Goal: Navigation & Orientation: Understand site structure

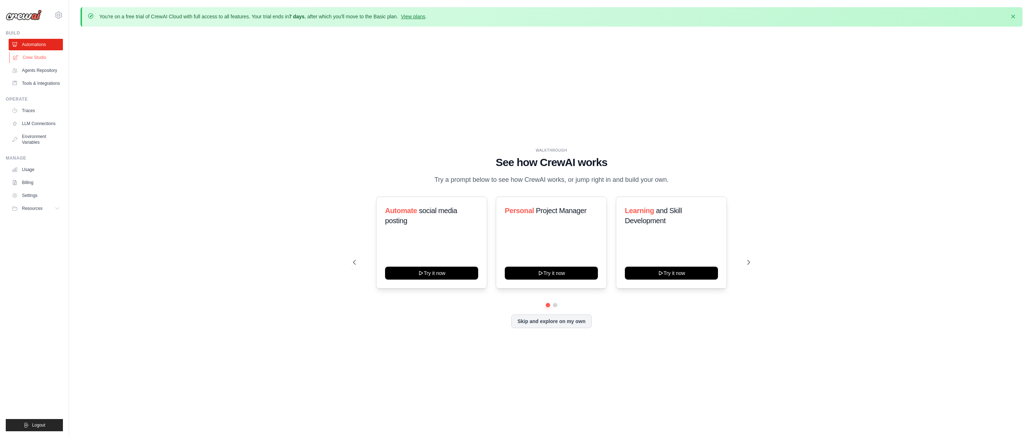
click at [35, 55] on link "Crew Studio" at bounding box center [36, 58] width 54 height 12
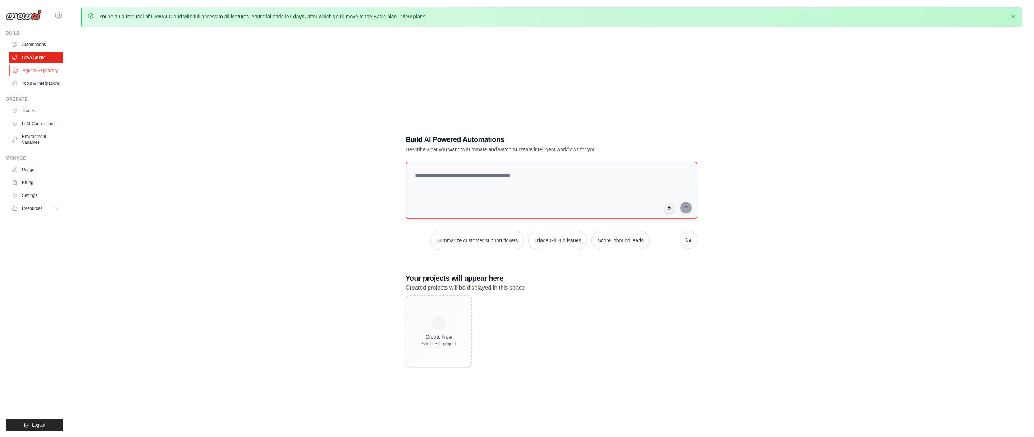
click at [32, 70] on link "Agents Repository" at bounding box center [36, 71] width 54 height 12
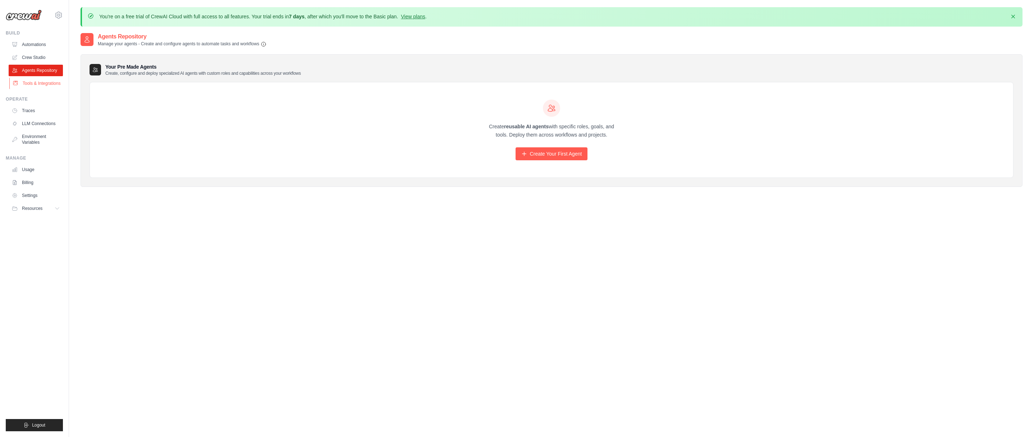
click at [33, 83] on link "Tools & Integrations" at bounding box center [36, 84] width 54 height 12
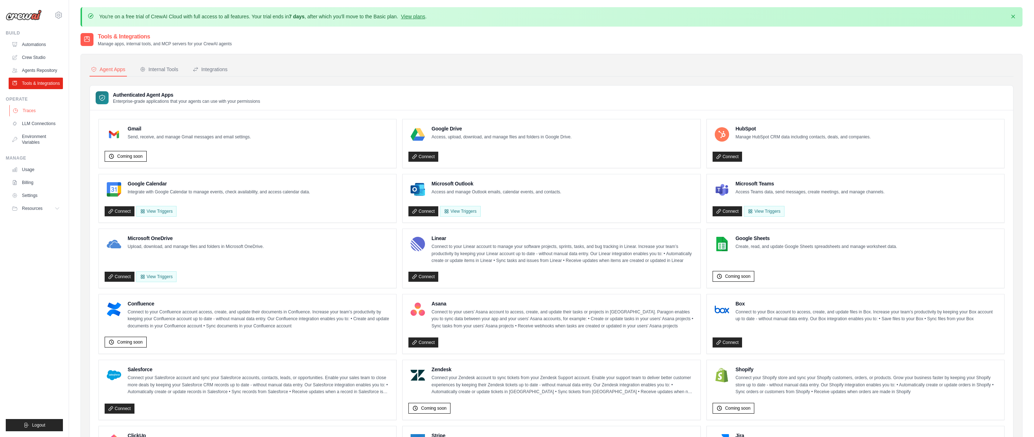
click at [38, 110] on link "Traces" at bounding box center [36, 111] width 54 height 12
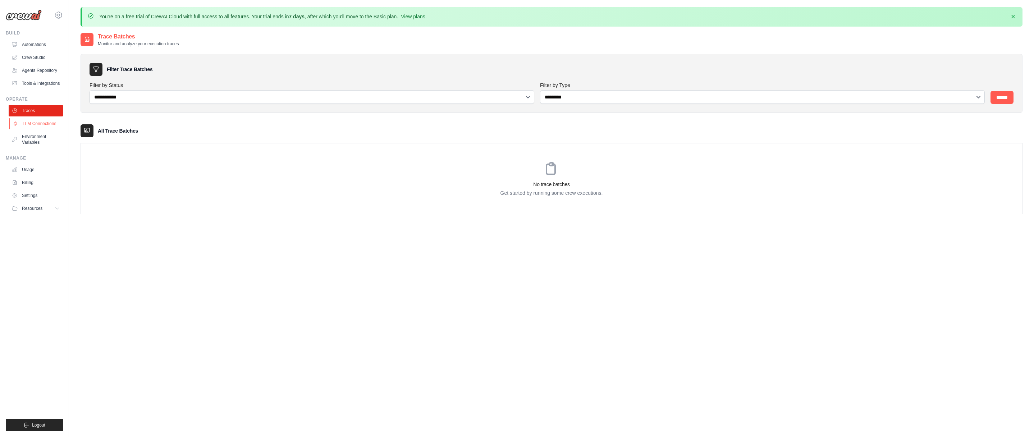
click at [41, 124] on link "LLM Connections" at bounding box center [36, 124] width 54 height 12
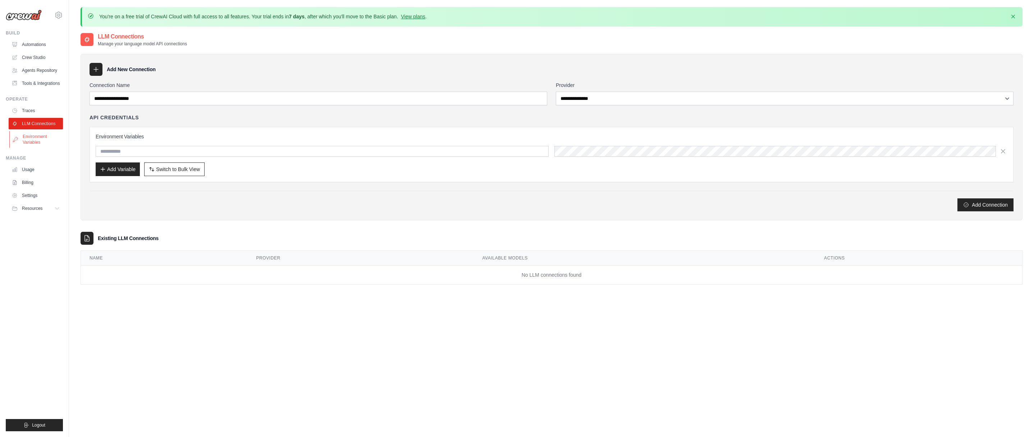
click at [37, 142] on link "Environment Variables" at bounding box center [36, 139] width 54 height 17
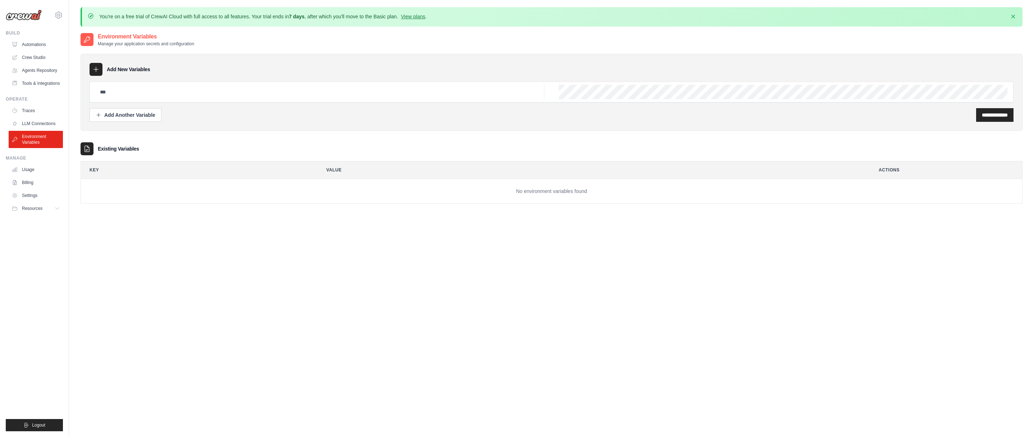
click at [521, 336] on div "**********" at bounding box center [552, 250] width 942 height 437
